Goal: Task Accomplishment & Management: Manage account settings

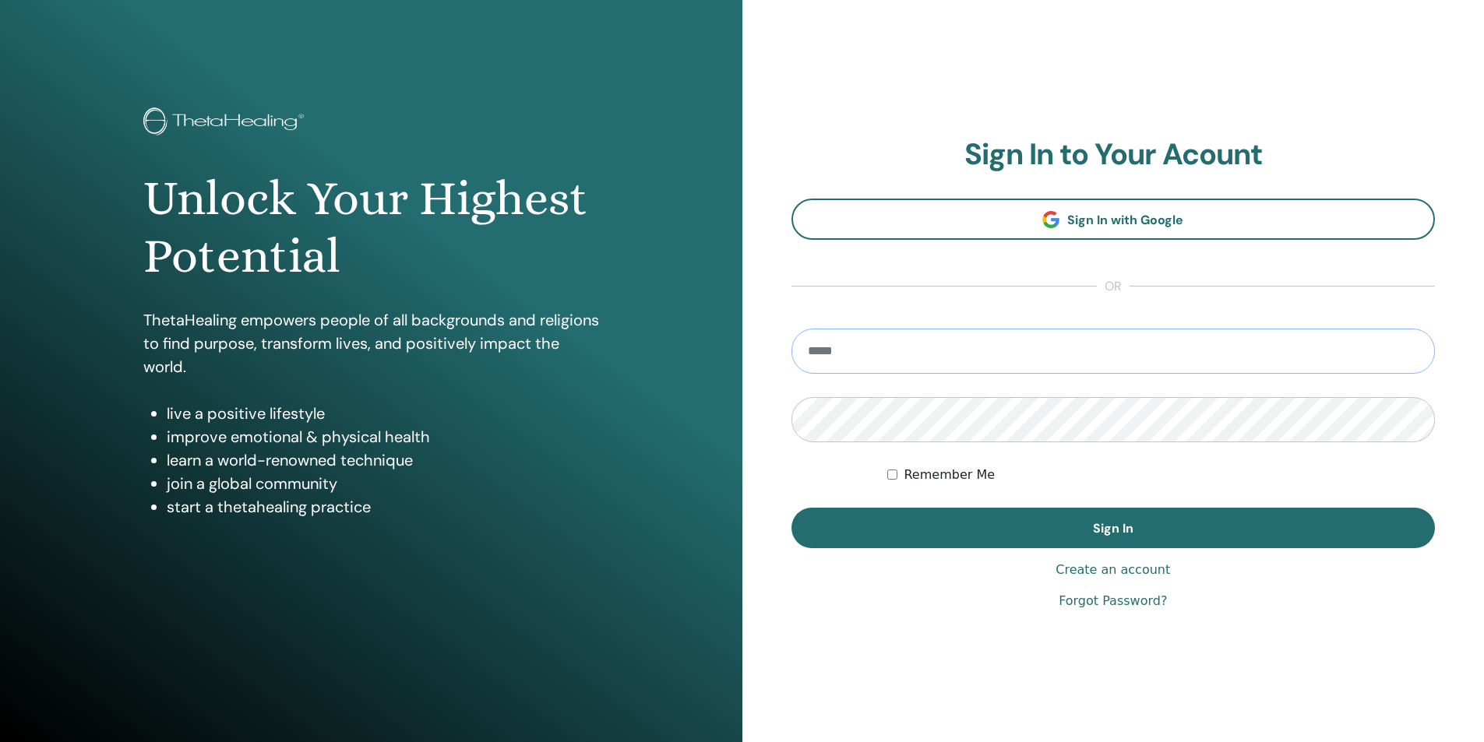
type input "**********"
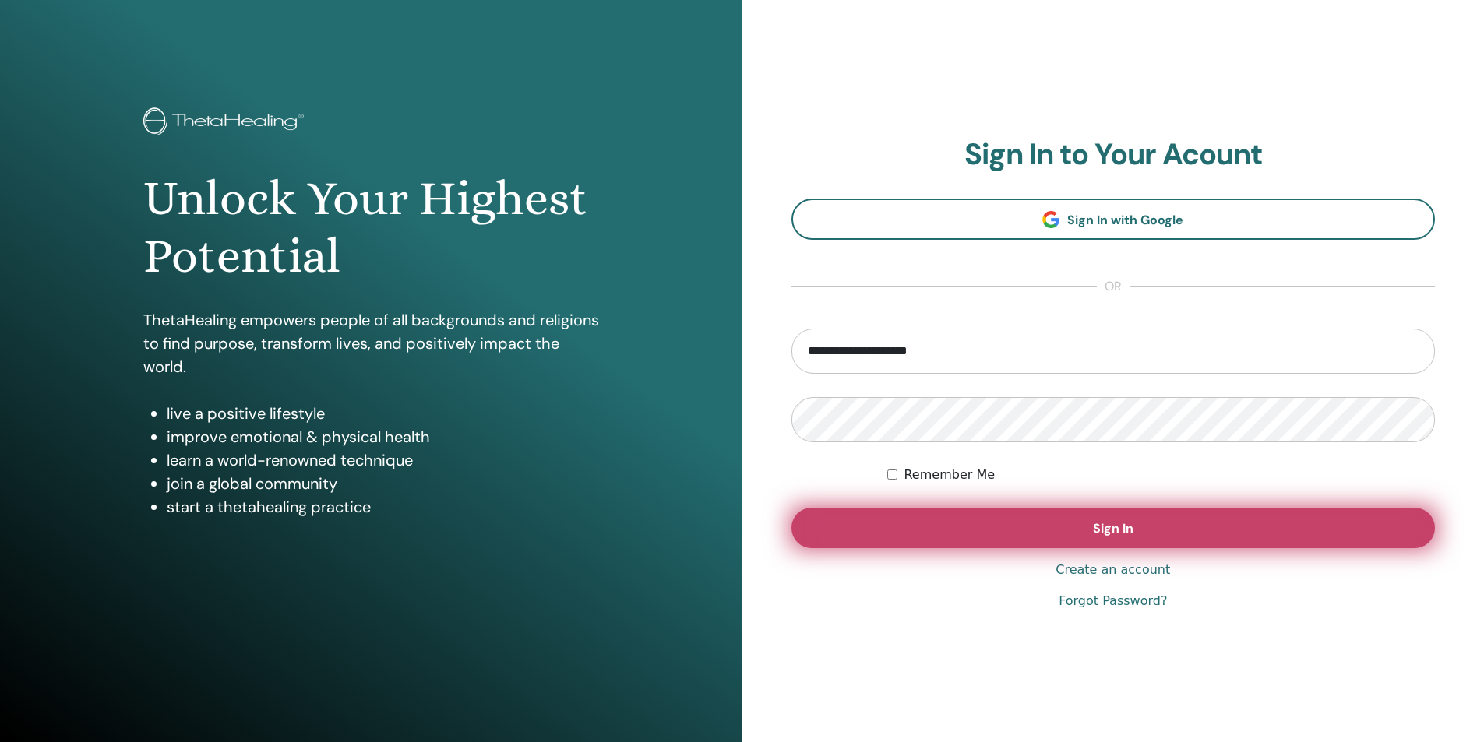
click at [1105, 522] on span "Sign In" at bounding box center [1113, 528] width 41 height 16
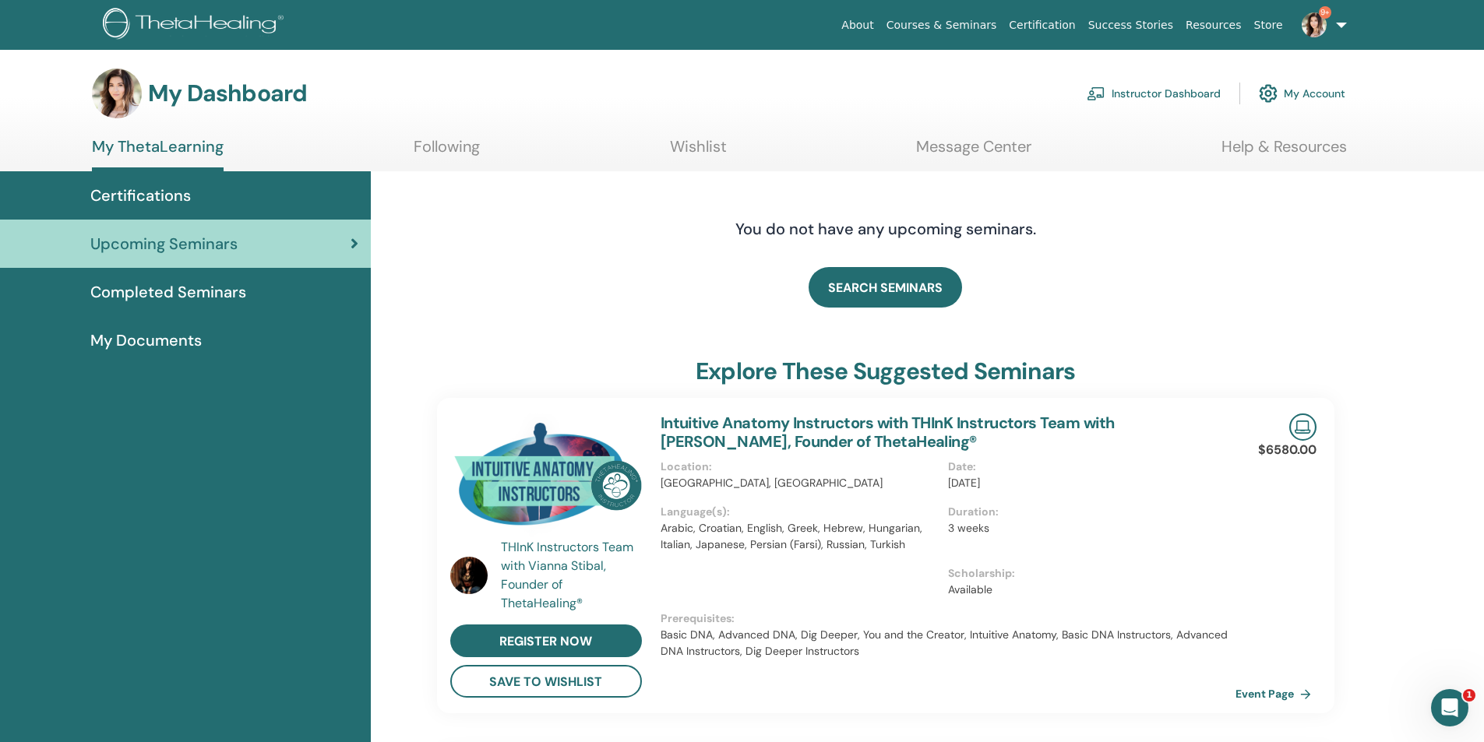
click at [1127, 93] on link "Instructor Dashboard" at bounding box center [1154, 93] width 134 height 34
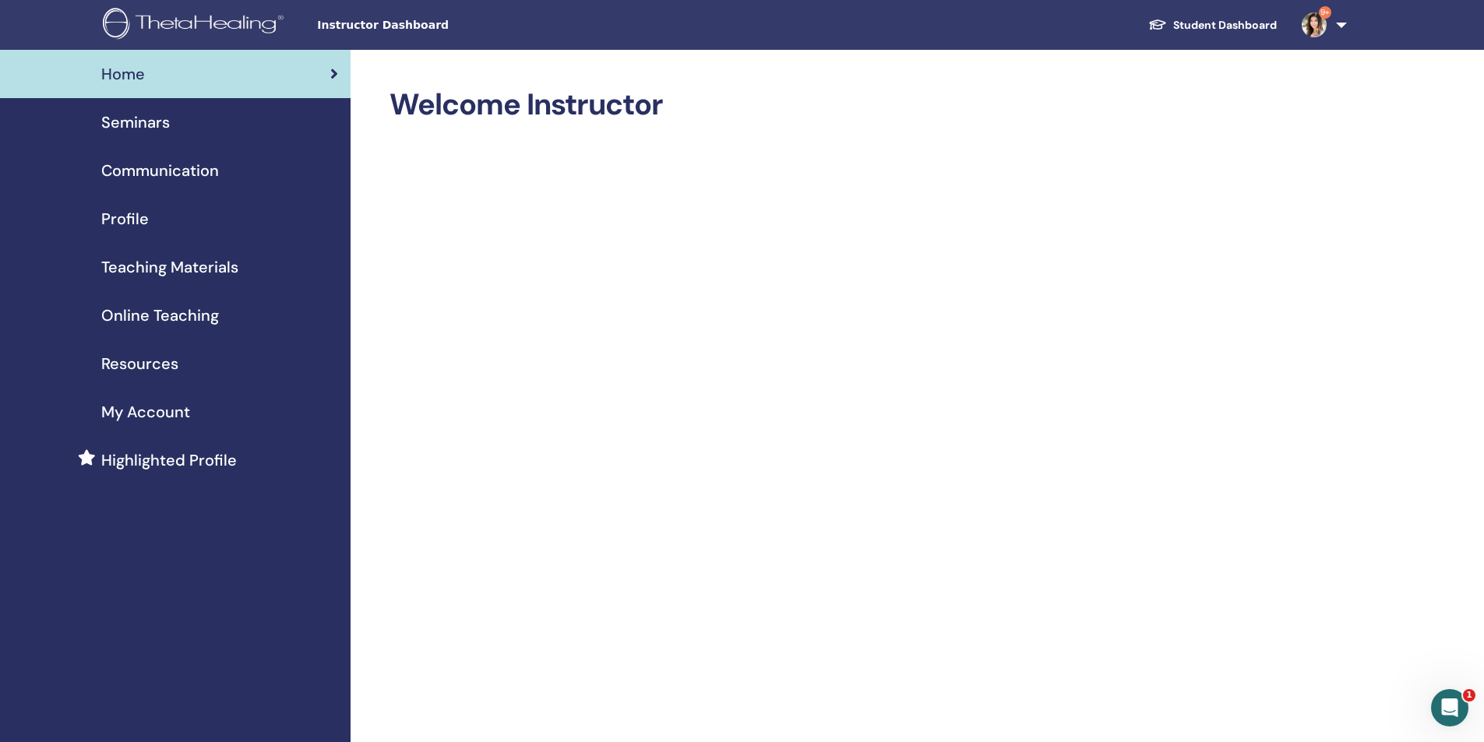
click at [1246, 27] on link "Student Dashboard" at bounding box center [1212, 25] width 153 height 29
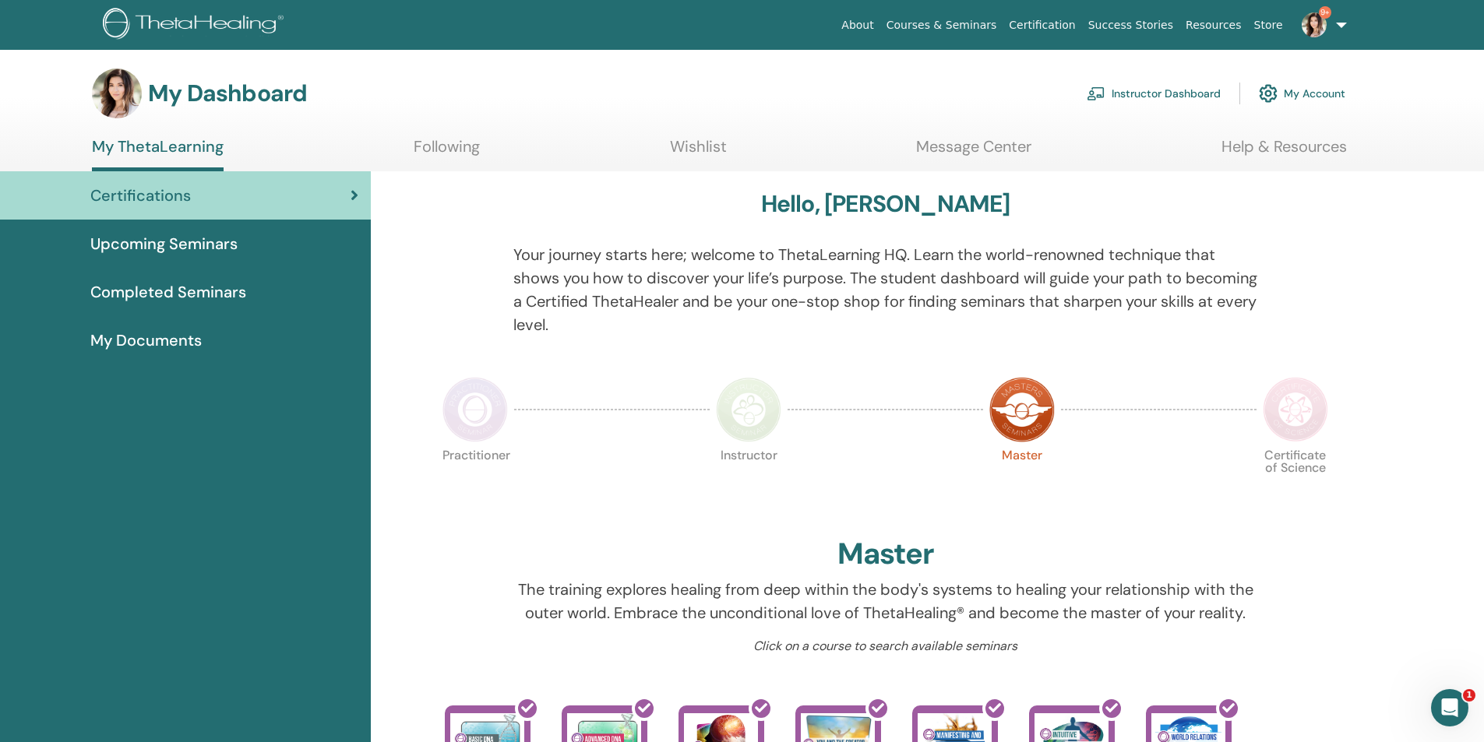
click at [1147, 89] on link "Instructor Dashboard" at bounding box center [1154, 93] width 134 height 34
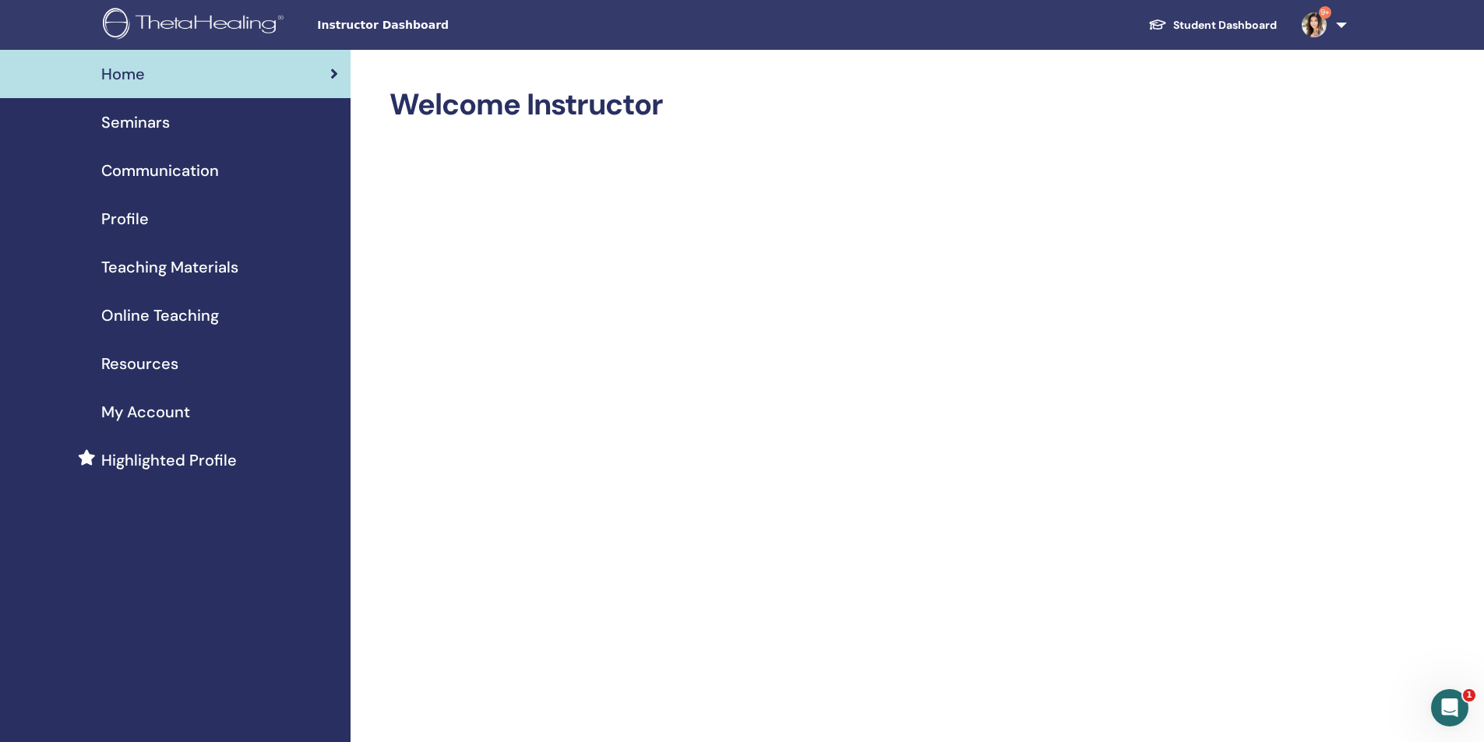
click at [143, 409] on span "My Account" at bounding box center [145, 411] width 89 height 23
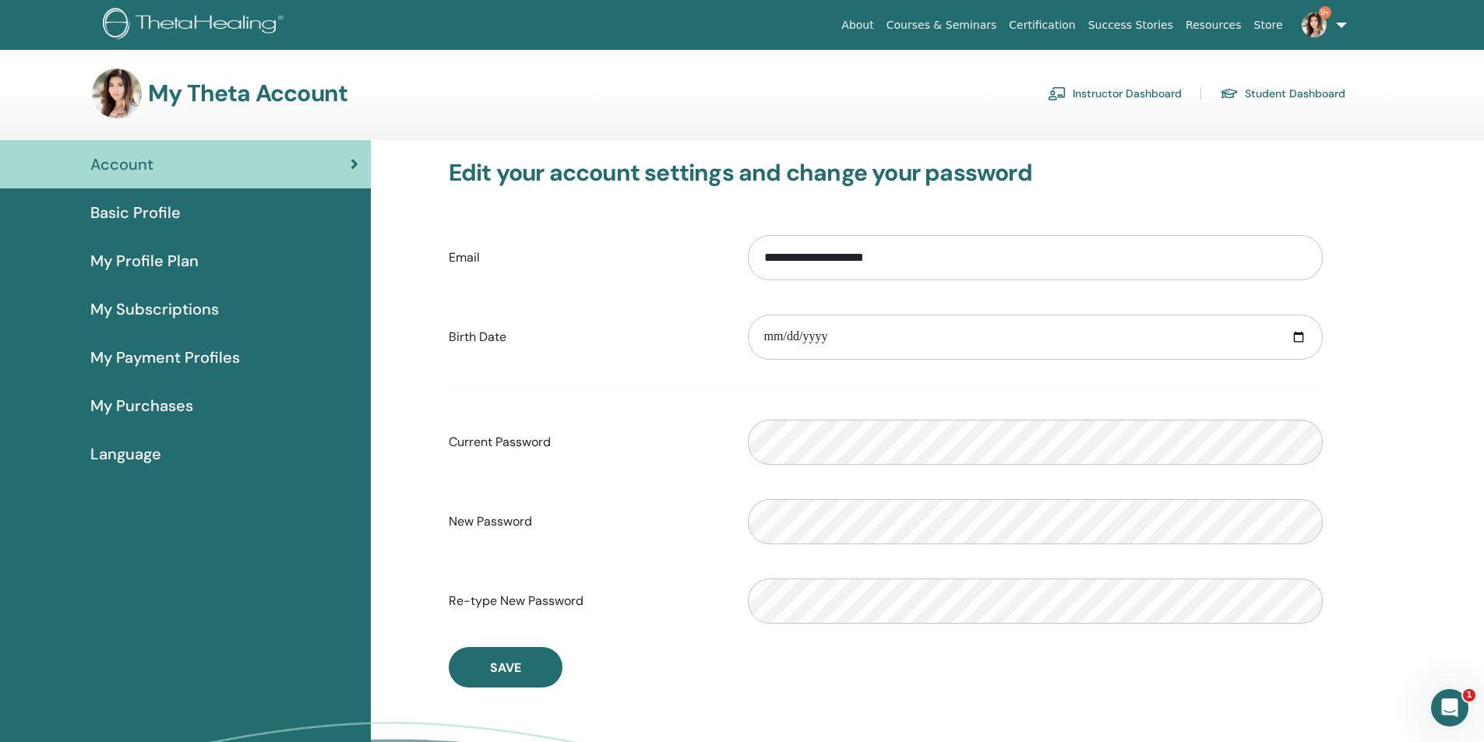
click at [1120, 93] on link "Instructor Dashboard" at bounding box center [1115, 93] width 134 height 25
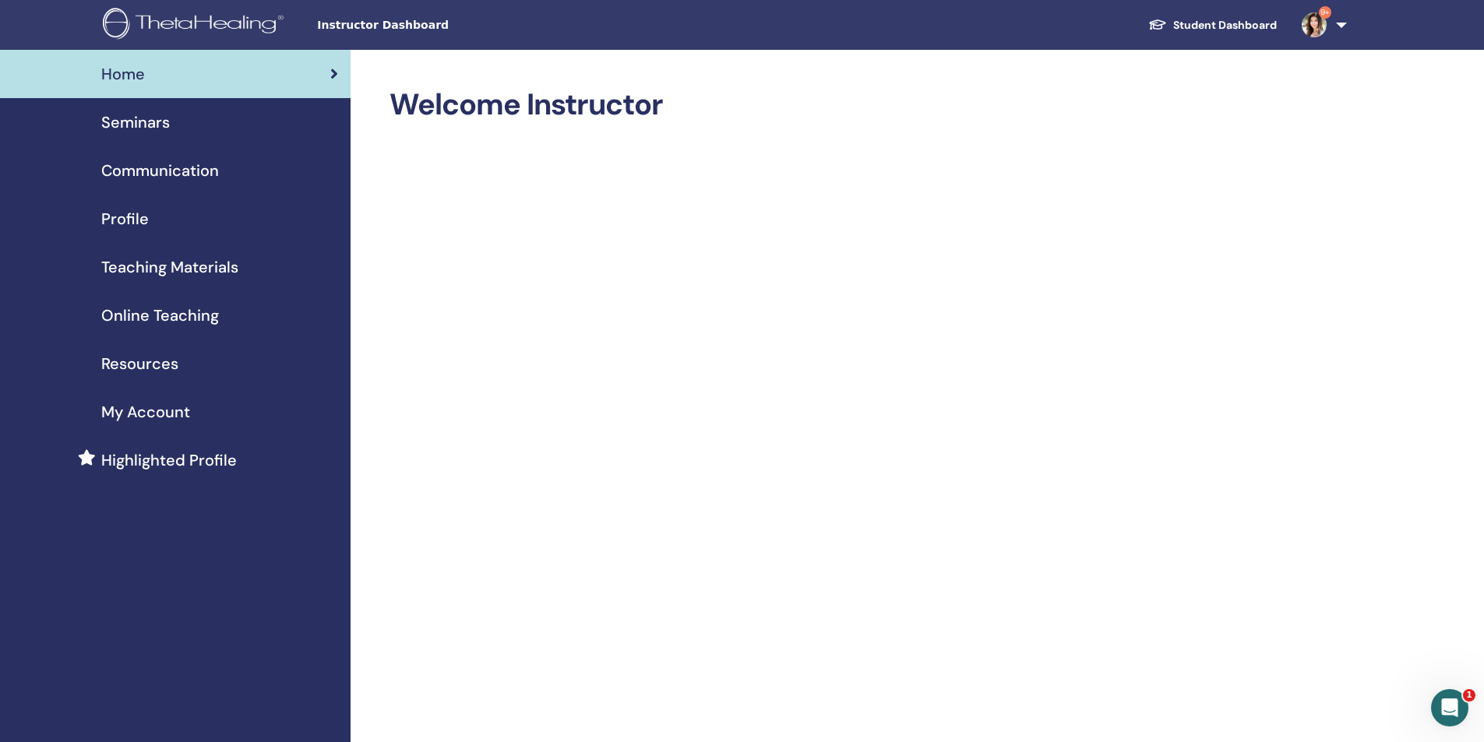
click at [135, 114] on span "Seminars" at bounding box center [135, 122] width 69 height 23
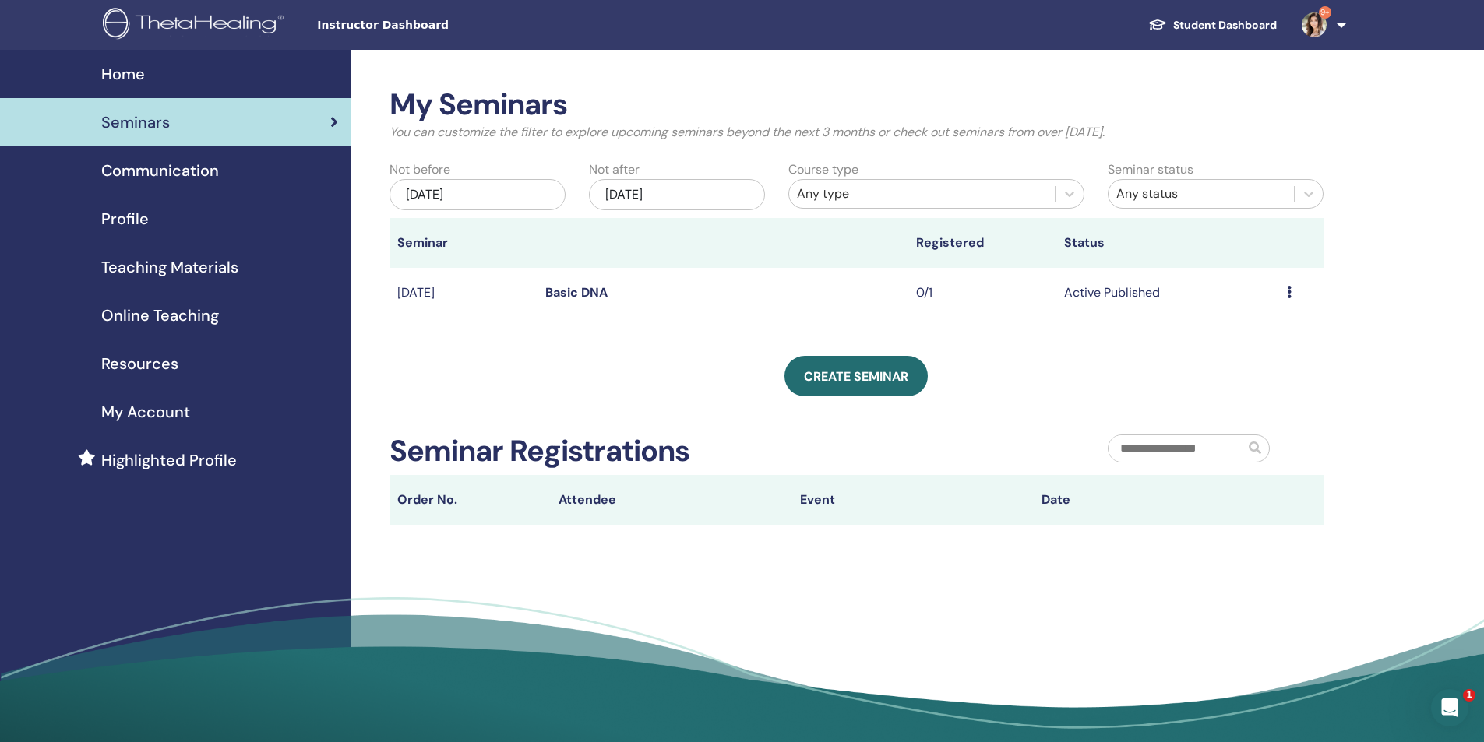
click at [1290, 291] on icon at bounding box center [1289, 292] width 5 height 12
click at [562, 291] on link "Basic DNA" at bounding box center [576, 292] width 62 height 16
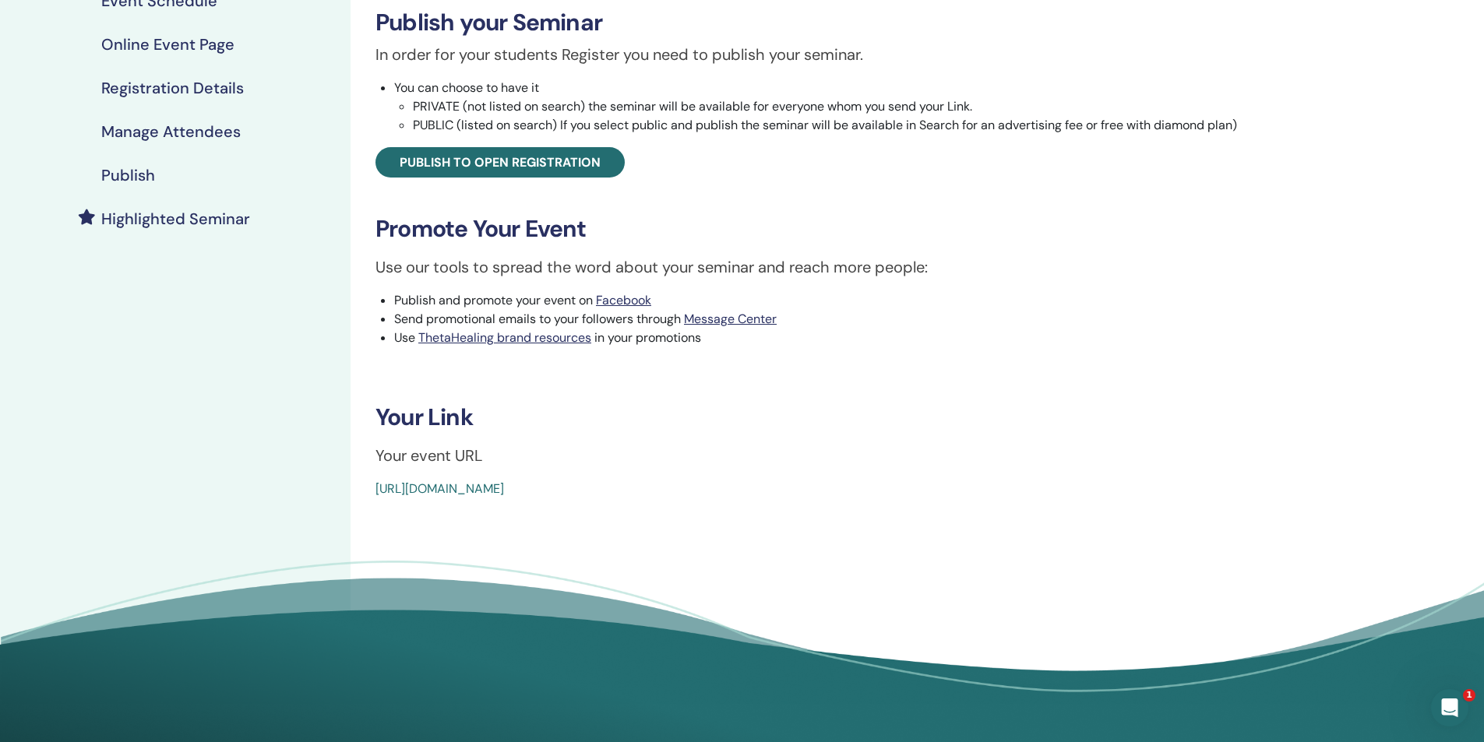
scroll to position [312, 0]
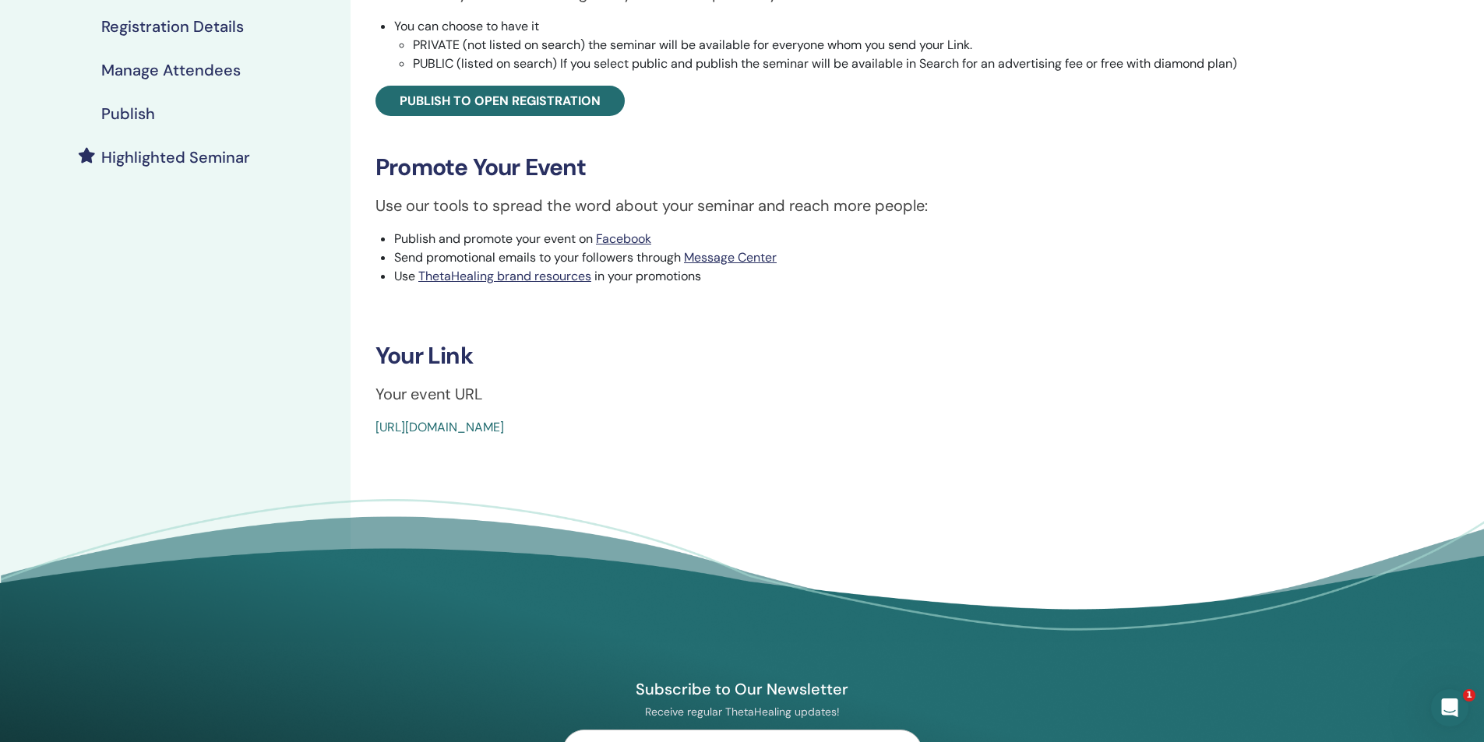
click at [504, 428] on link "https://www.thetahealing.com/seminar-375444-details.html" at bounding box center [440, 427] width 129 height 16
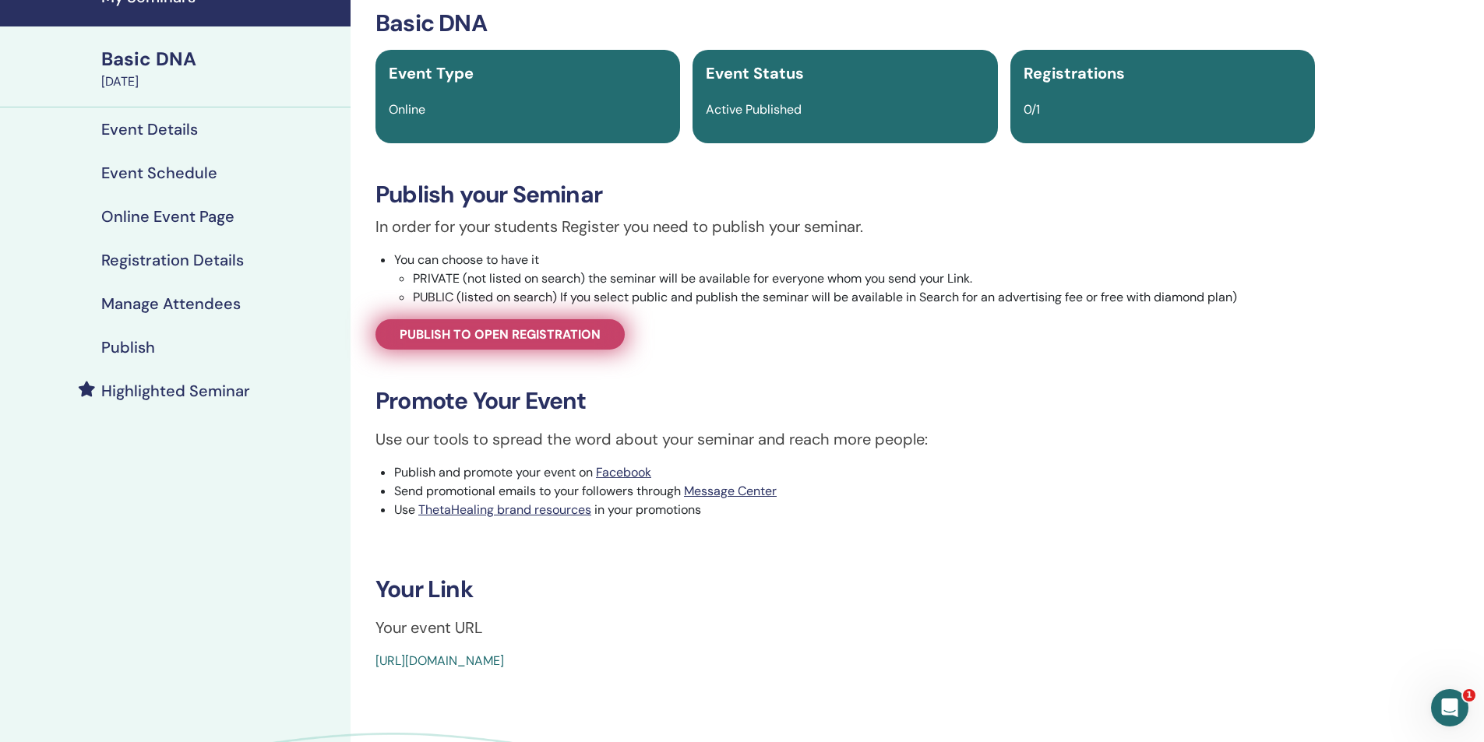
click at [513, 343] on link "Publish to open registration" at bounding box center [500, 334] width 249 height 30
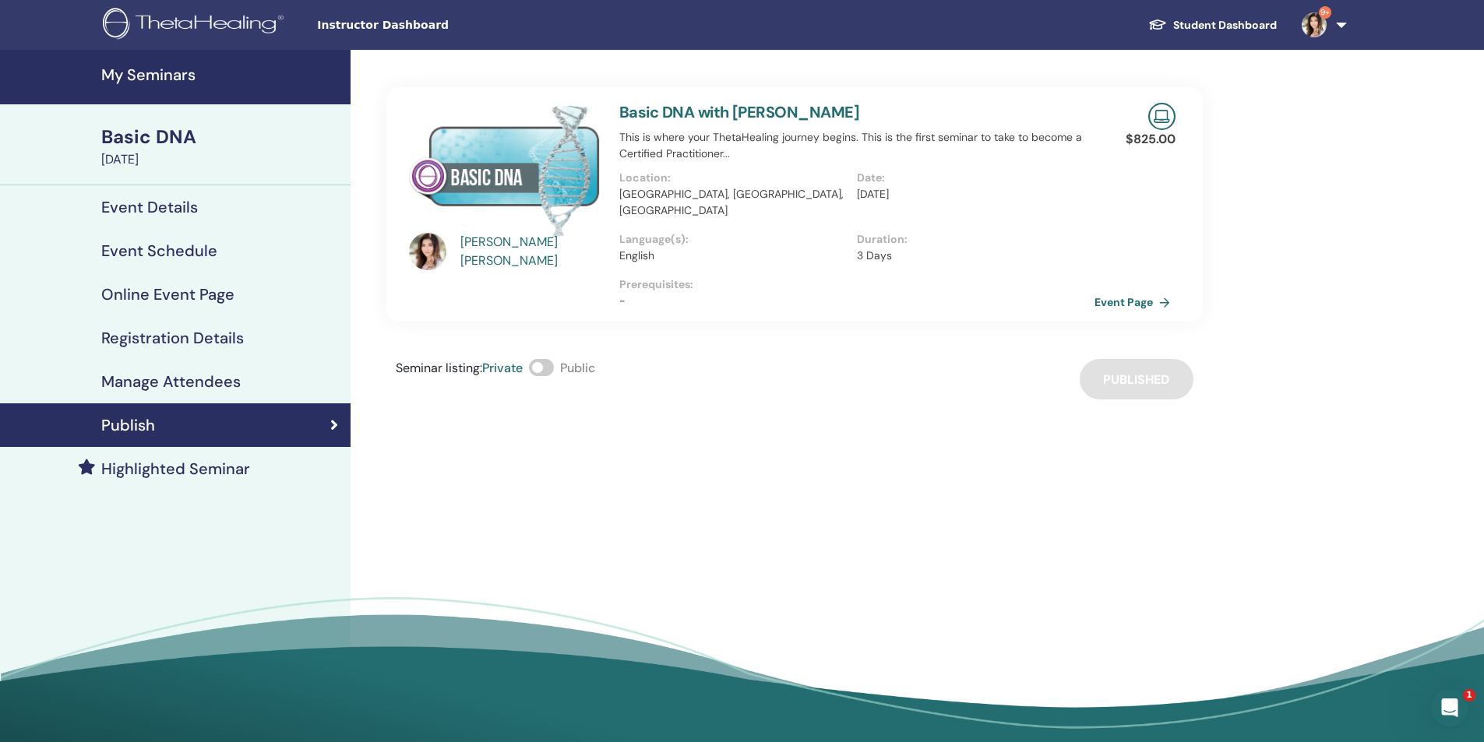
click at [731, 248] on p "English" at bounding box center [733, 256] width 228 height 16
click at [134, 75] on h4 "My Seminars" at bounding box center [221, 74] width 240 height 19
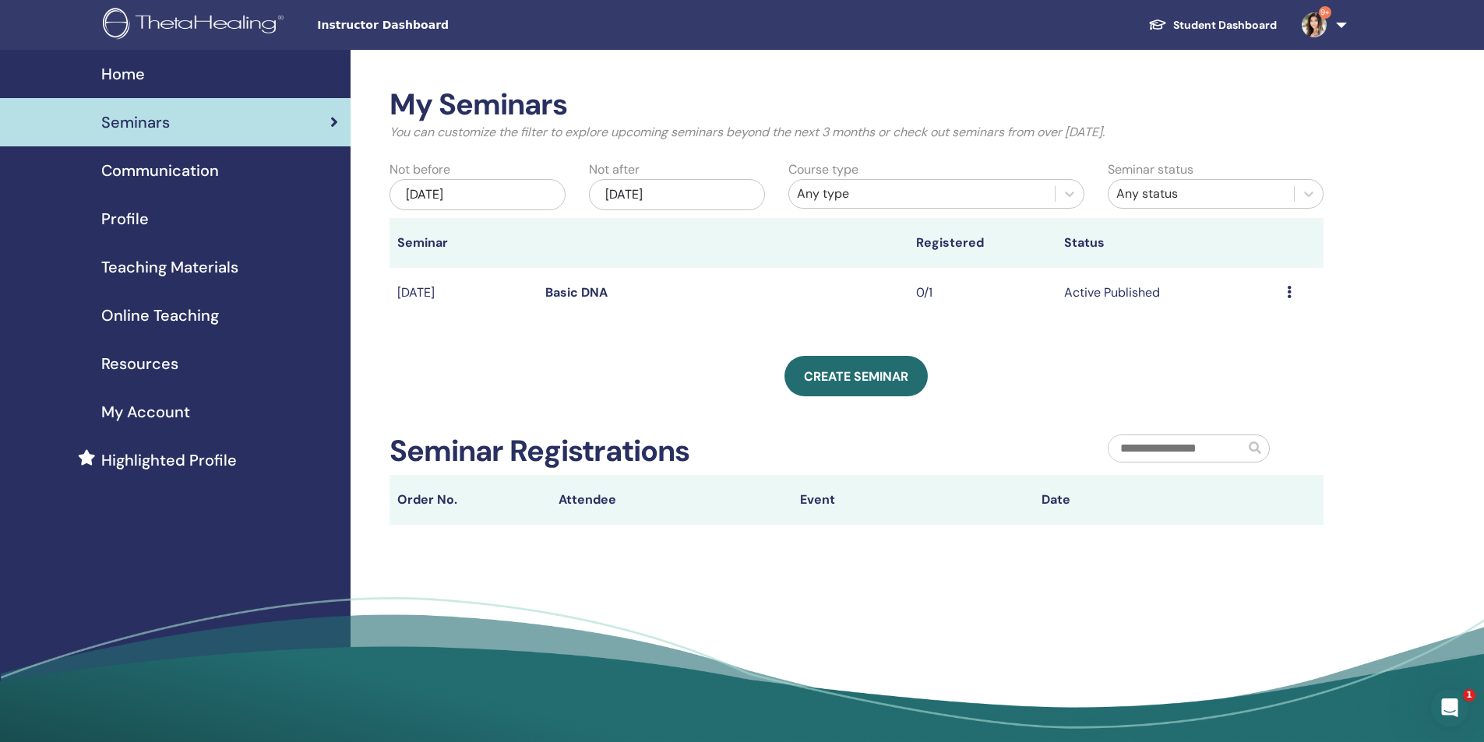
click at [155, 270] on span "Teaching Materials" at bounding box center [169, 267] width 137 height 23
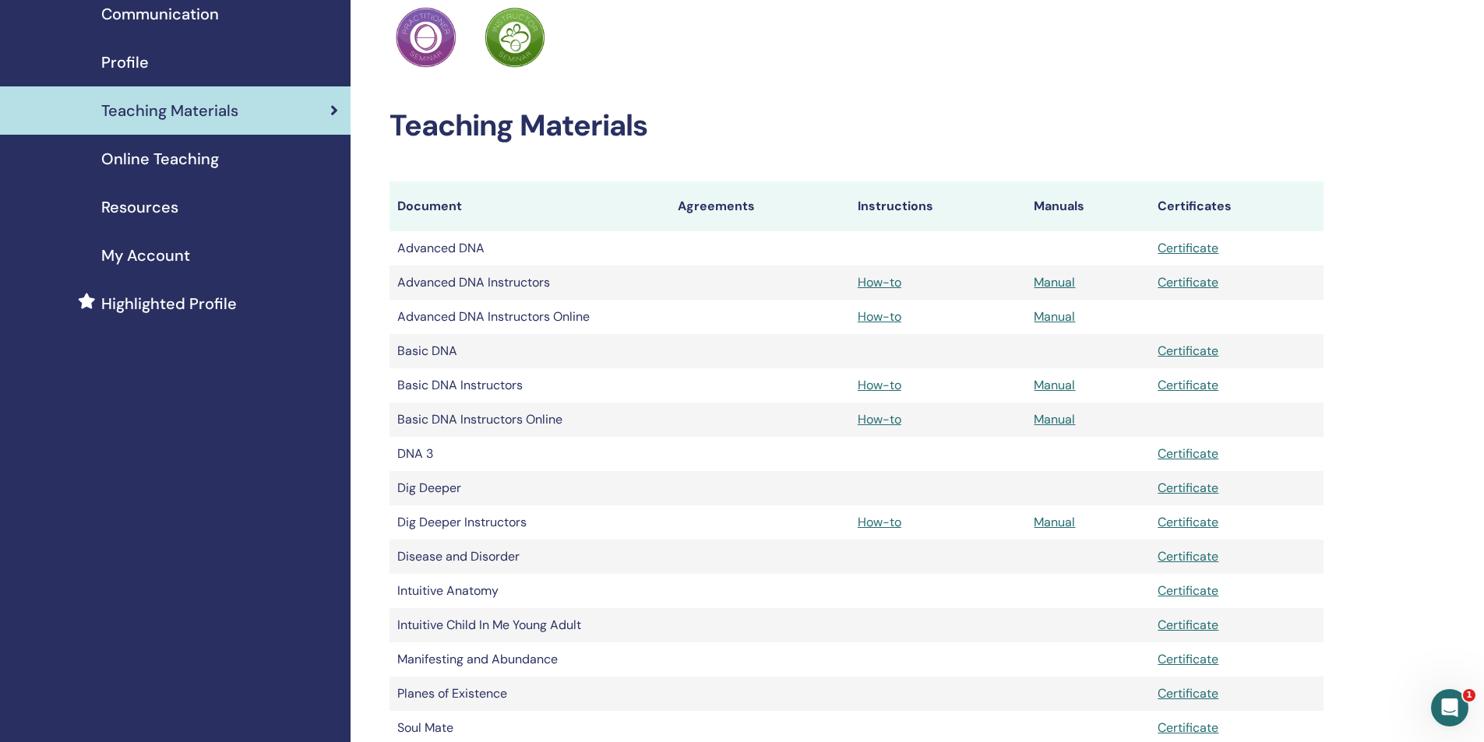
scroll to position [156, 0]
click at [1201, 346] on link "Certificate" at bounding box center [1188, 352] width 61 height 16
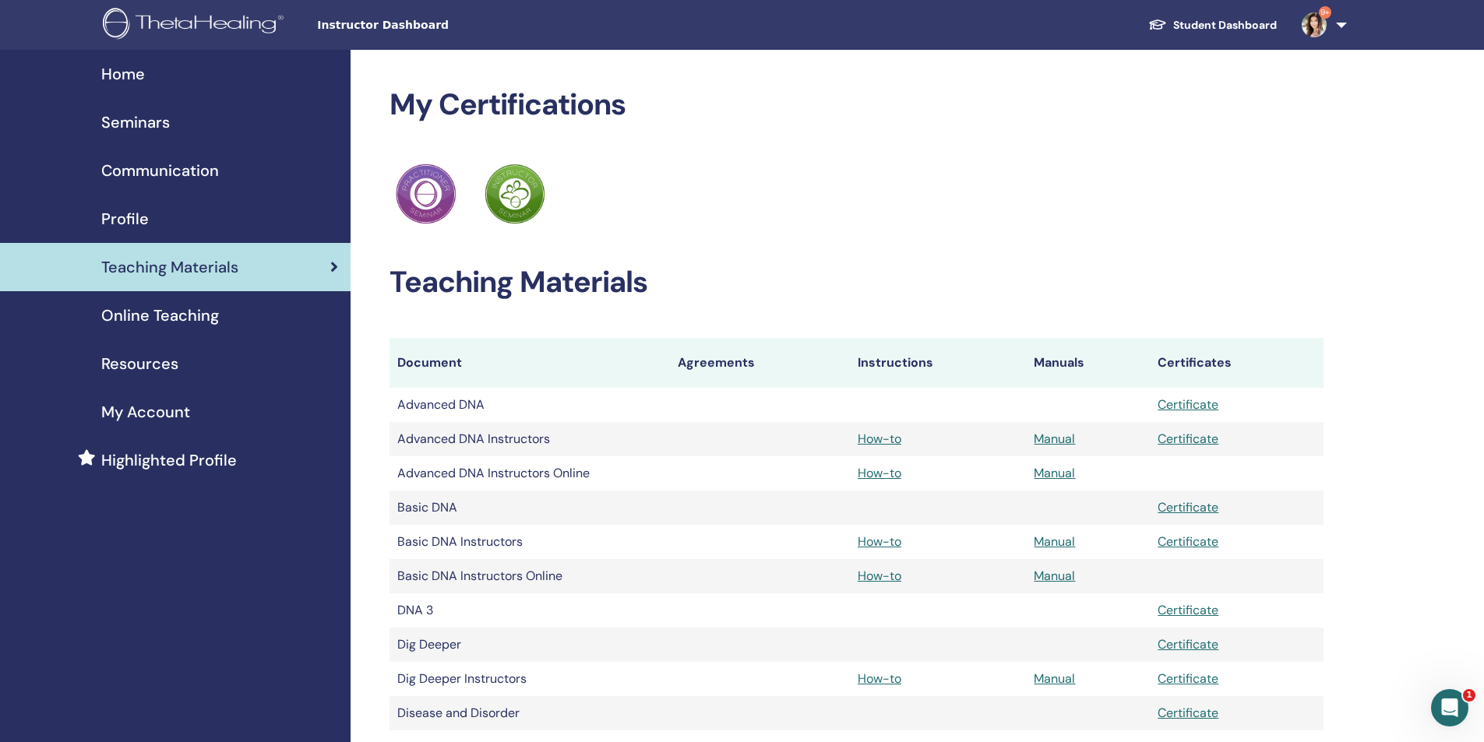
click at [128, 360] on span "Resources" at bounding box center [139, 363] width 77 height 23
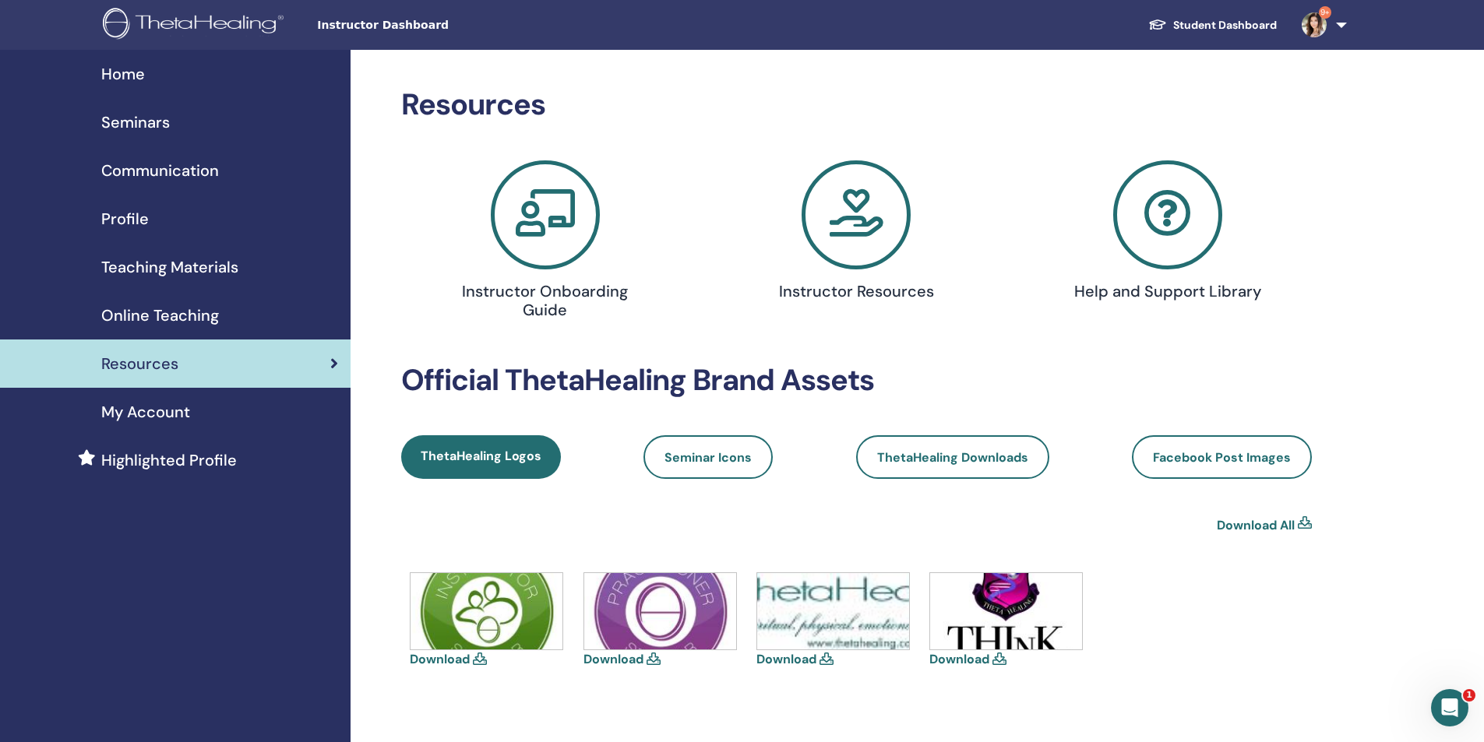
click at [862, 246] on icon at bounding box center [856, 214] width 109 height 109
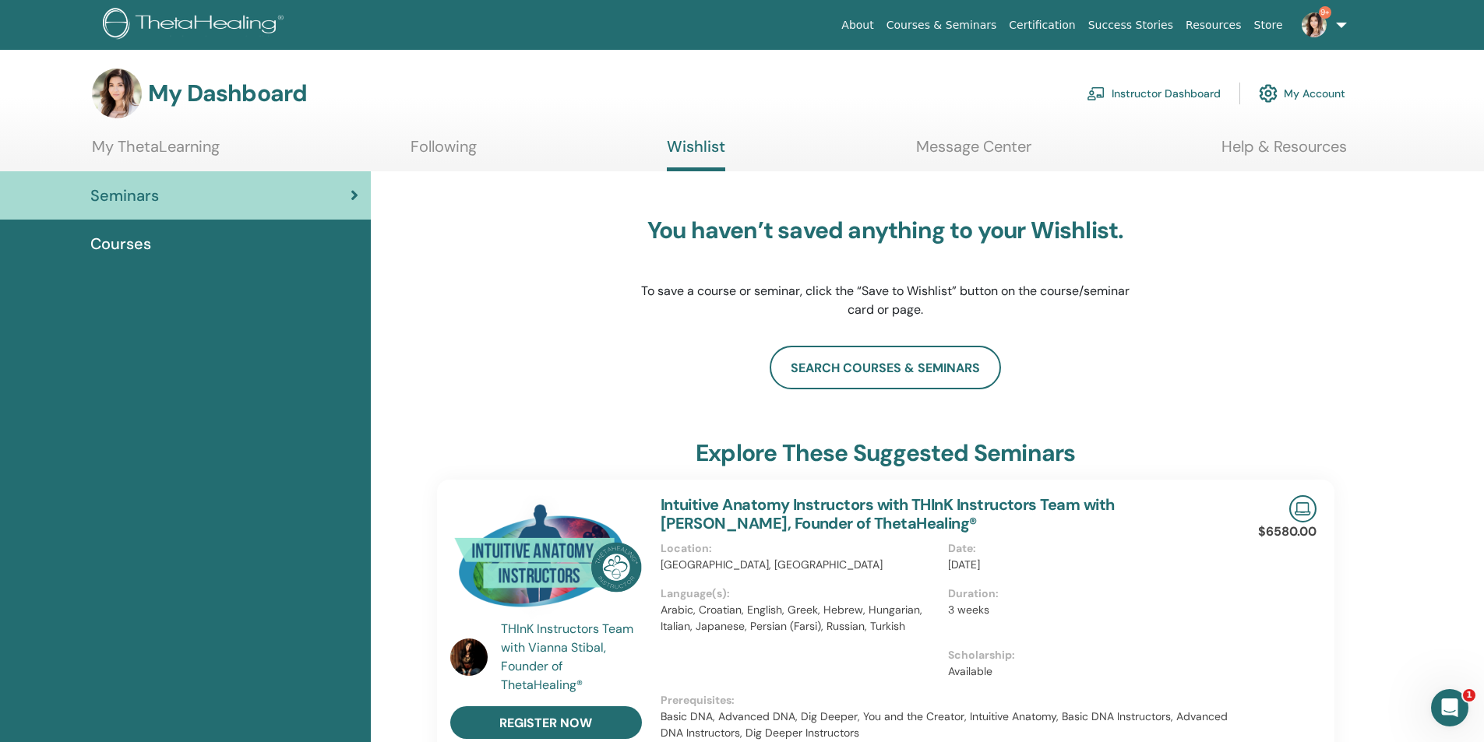
click at [1158, 87] on link "Instructor Dashboard" at bounding box center [1154, 93] width 134 height 34
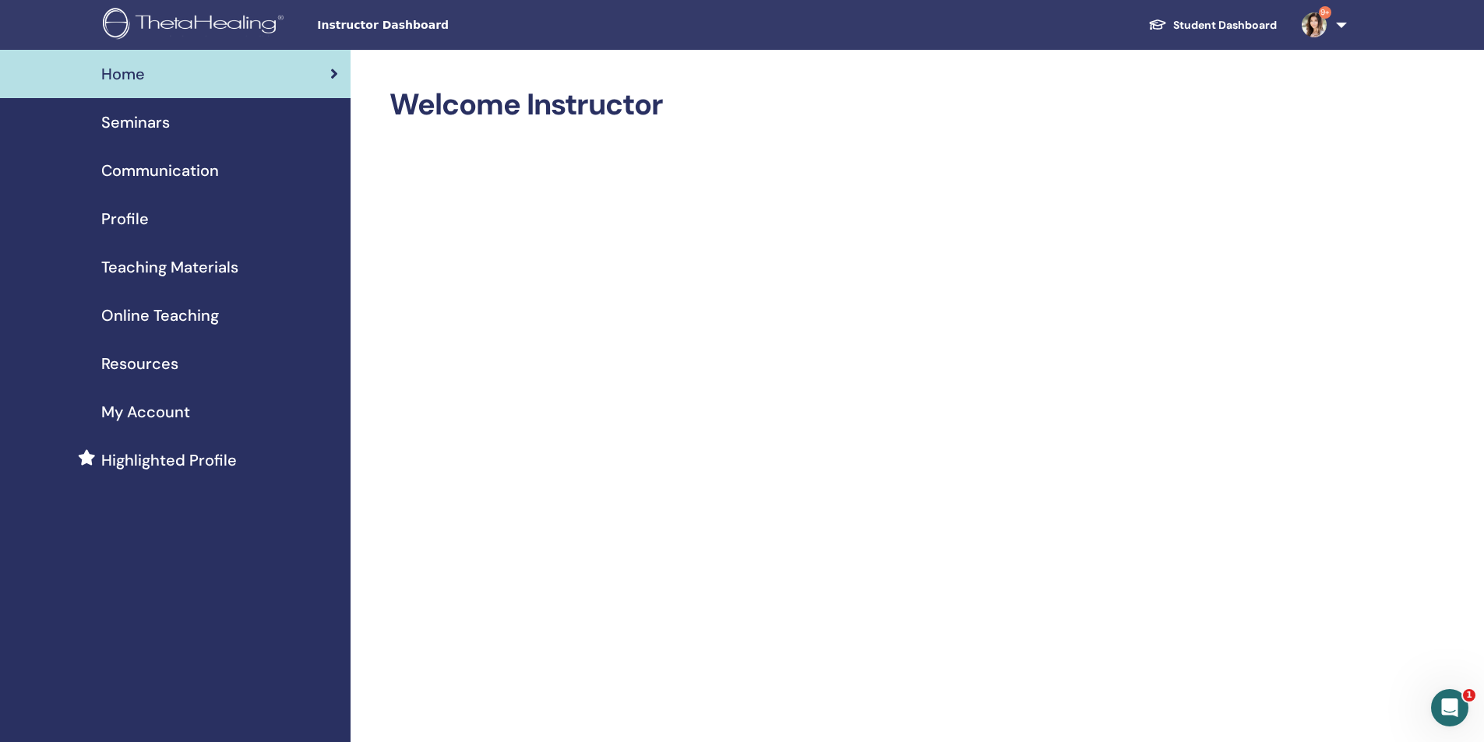
click at [163, 266] on span "Teaching Materials" at bounding box center [169, 267] width 137 height 23
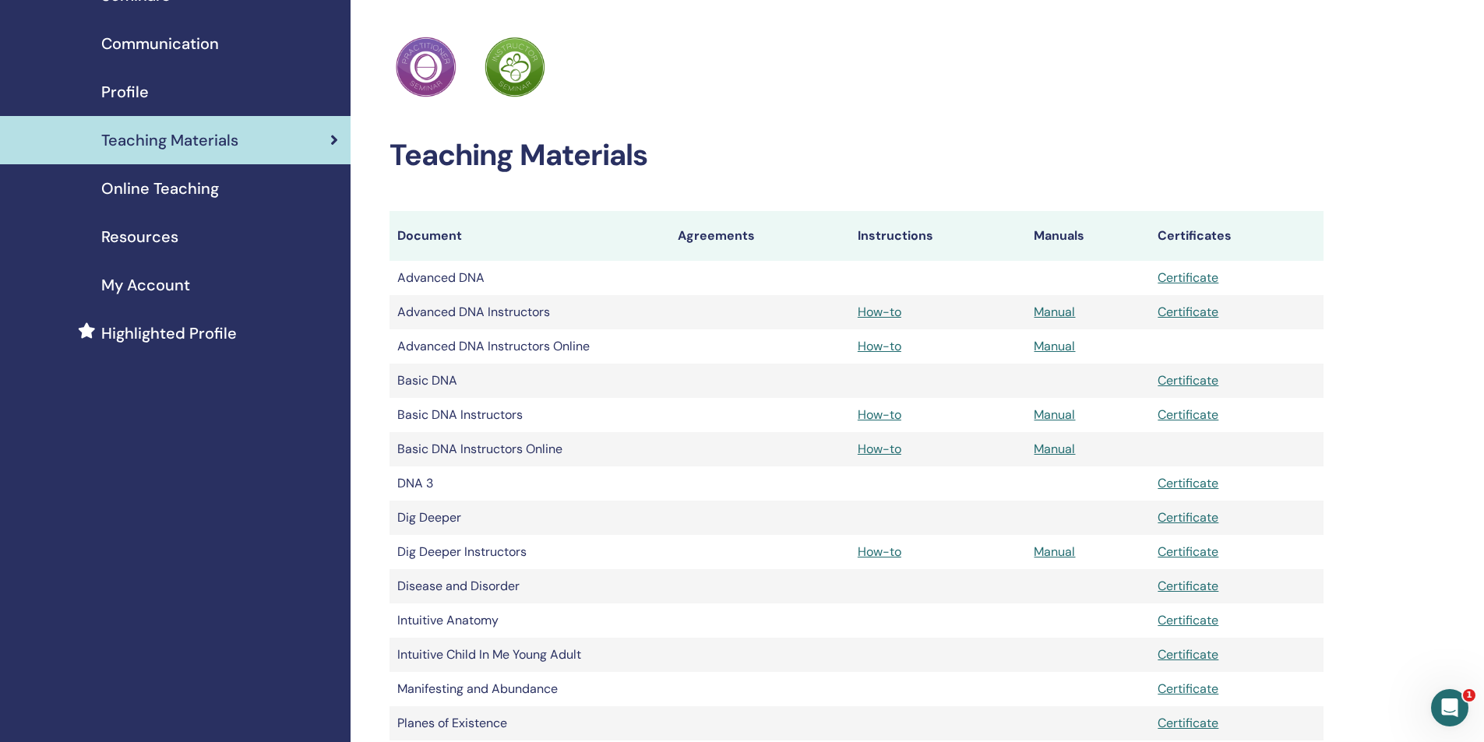
scroll to position [156, 0]
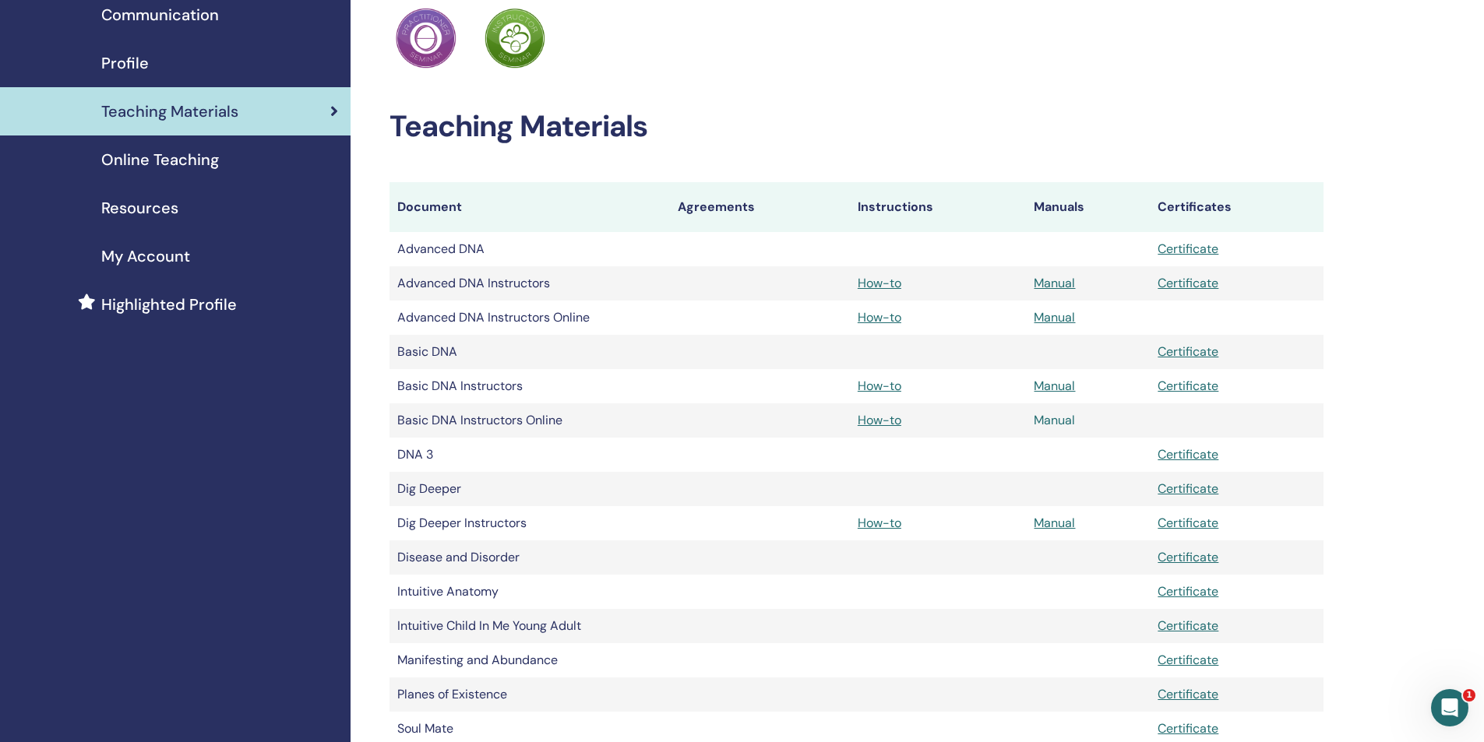
click at [1053, 418] on link "Manual" at bounding box center [1054, 420] width 41 height 16
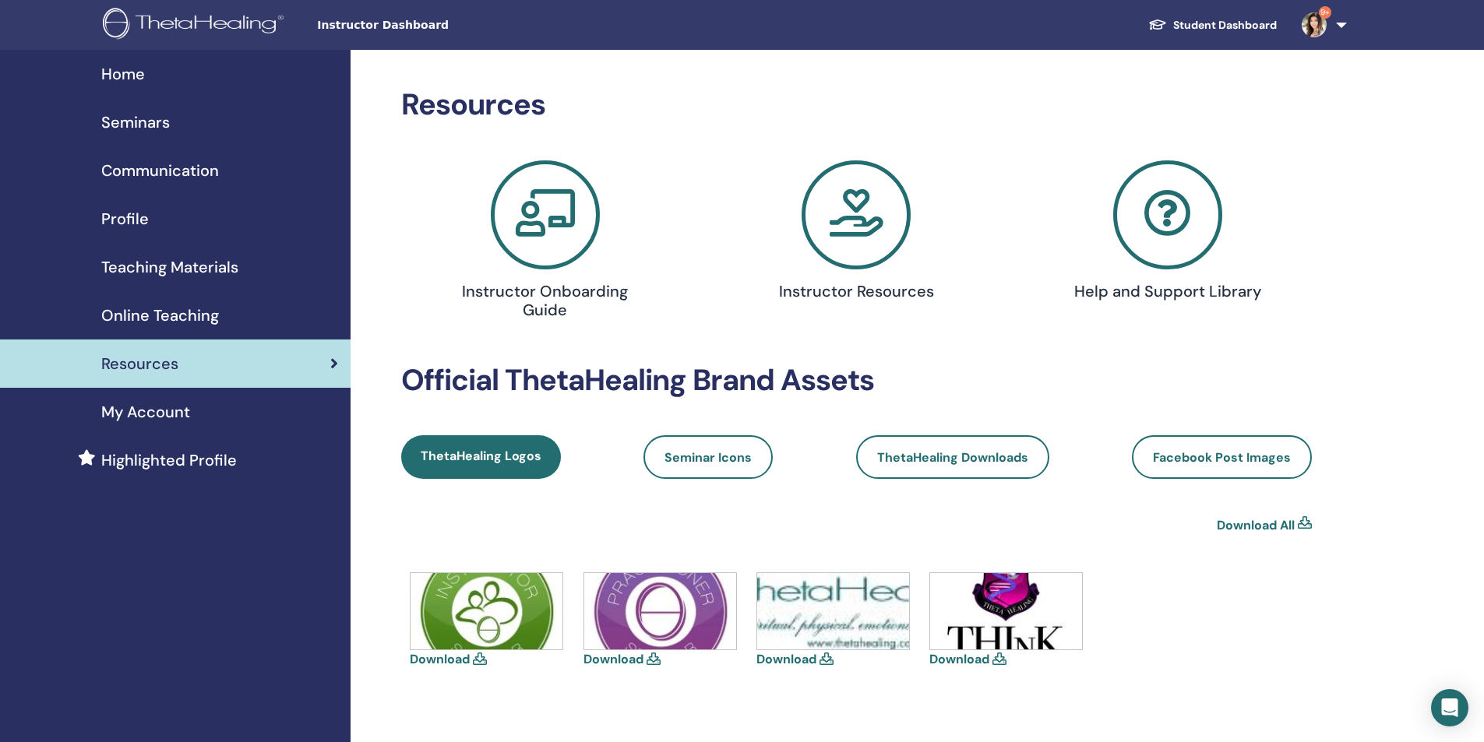
click at [838, 208] on icon at bounding box center [856, 214] width 109 height 109
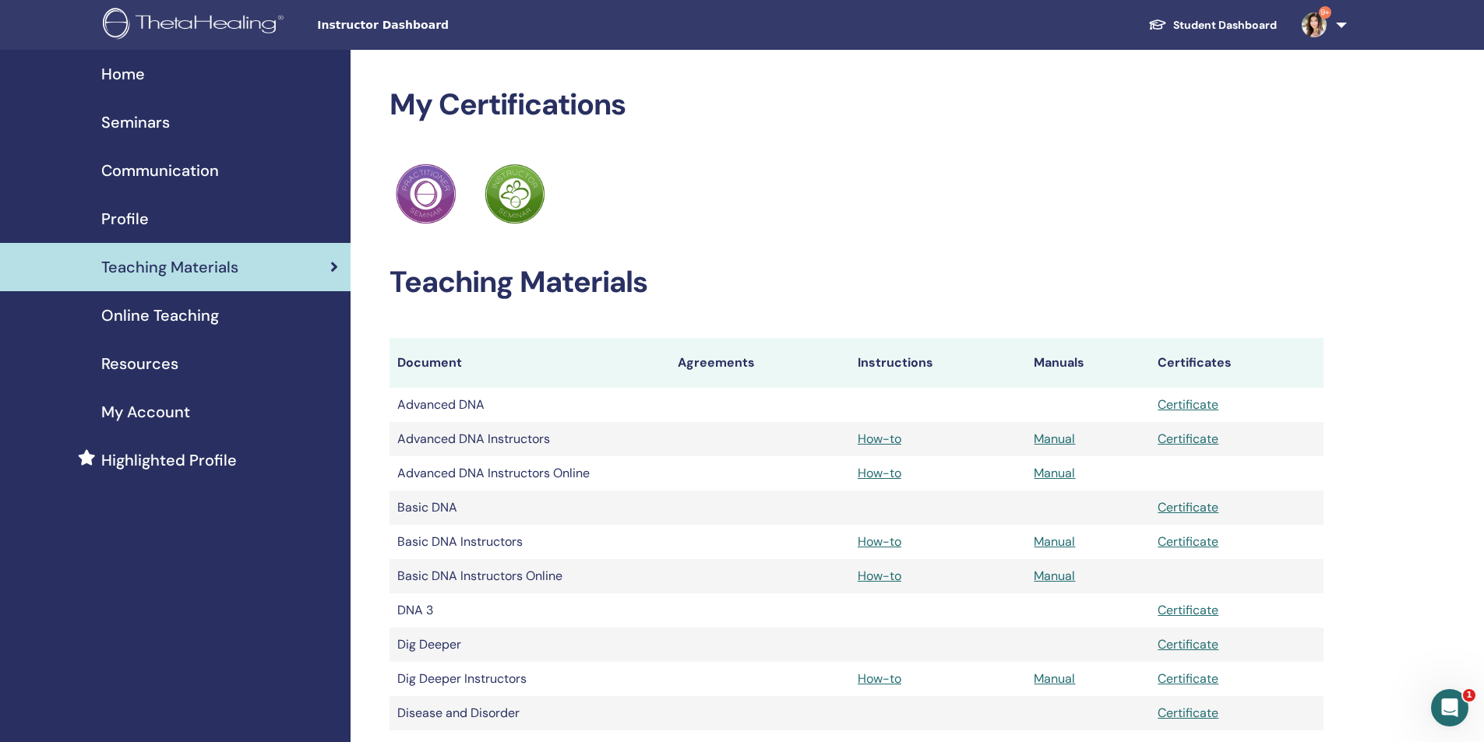
click at [134, 126] on span "Seminars" at bounding box center [135, 122] width 69 height 23
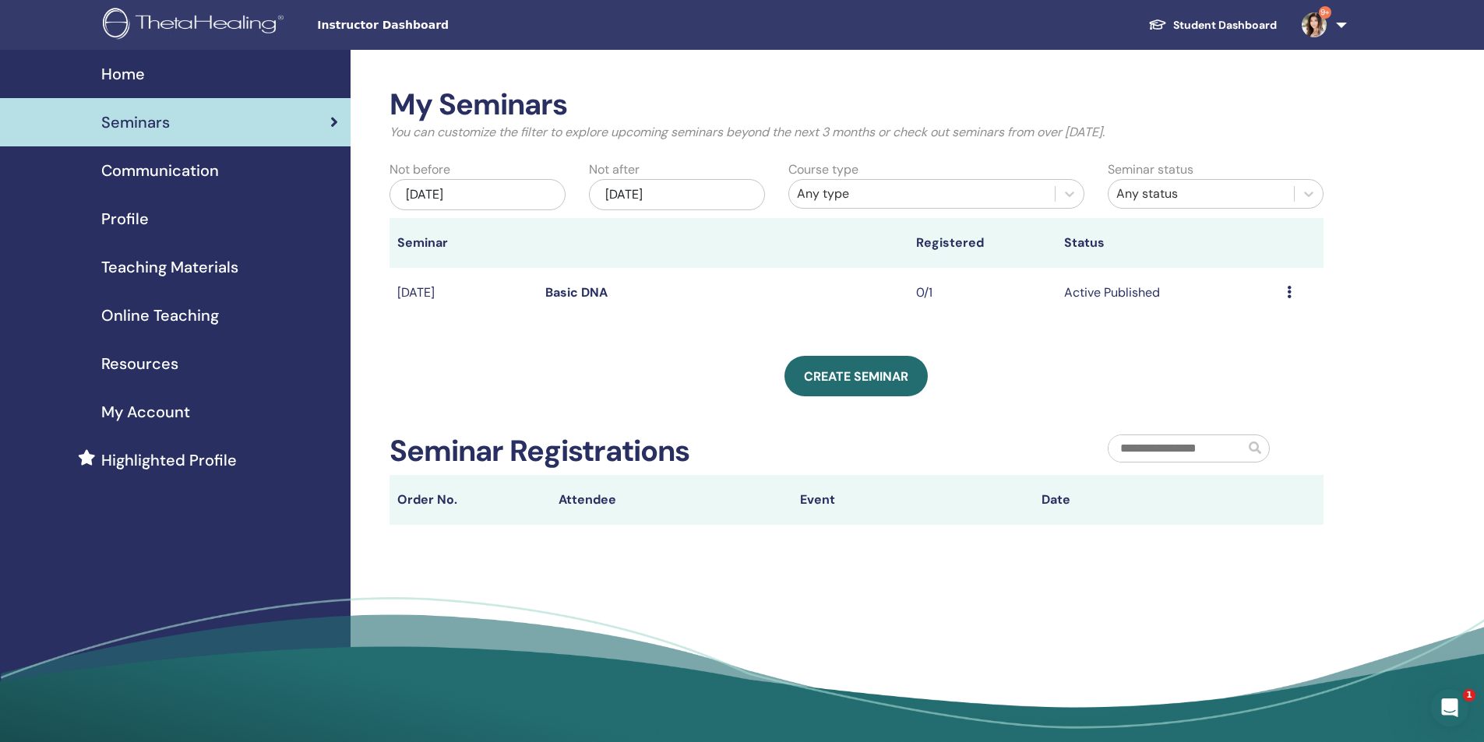
click at [126, 366] on span "Resources" at bounding box center [139, 363] width 77 height 23
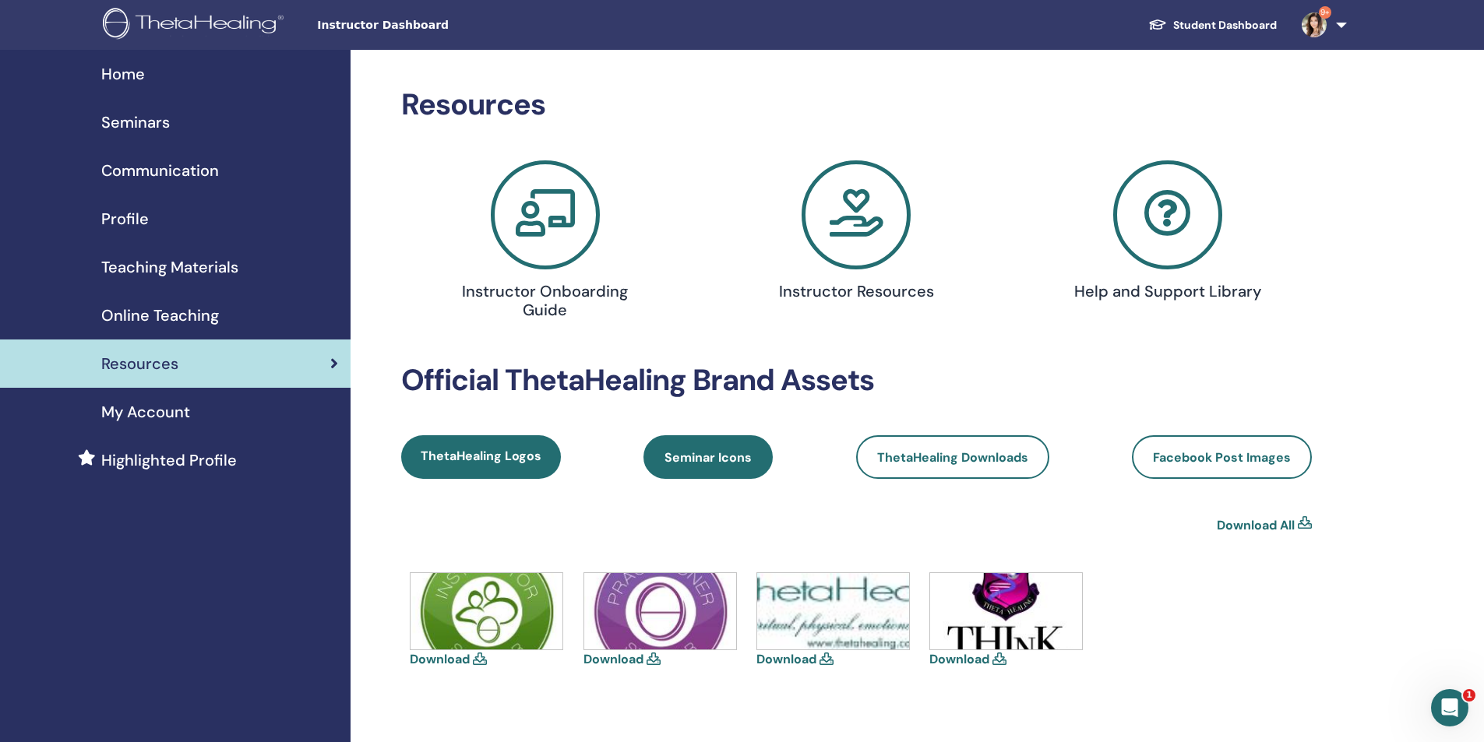
scroll to position [312, 0]
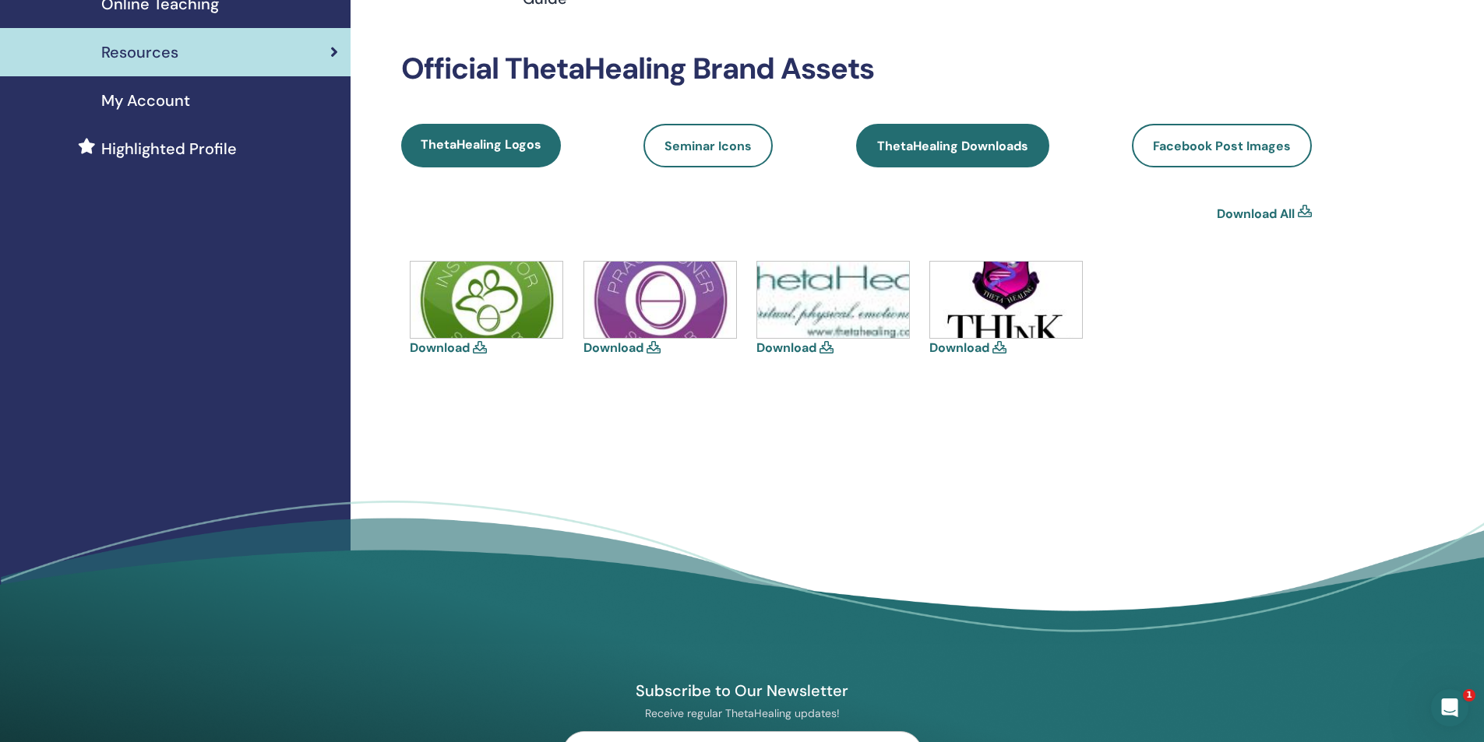
click at [979, 148] on span "ThetaHealing Downloads" at bounding box center [952, 146] width 151 height 16
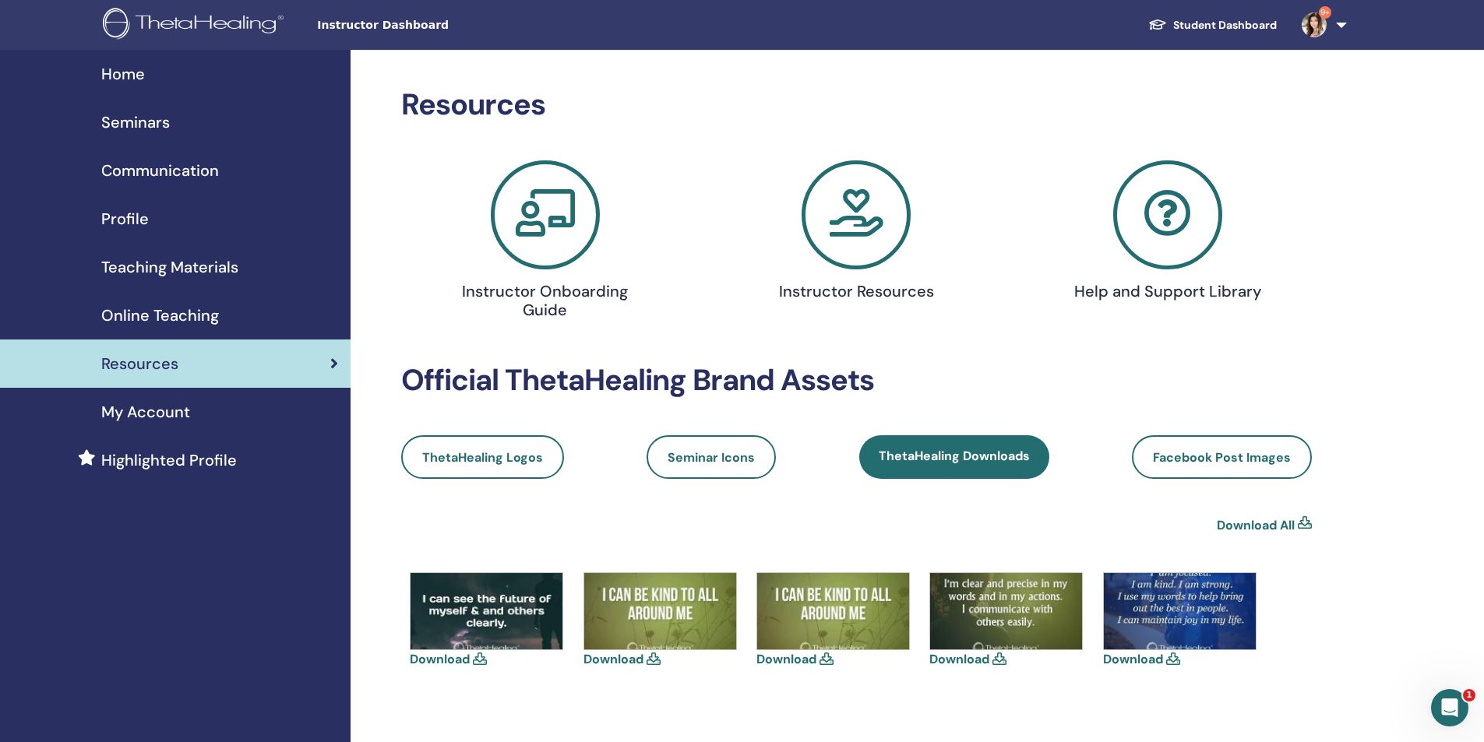
click at [851, 206] on icon at bounding box center [856, 214] width 109 height 109
